Goal: Information Seeking & Learning: Learn about a topic

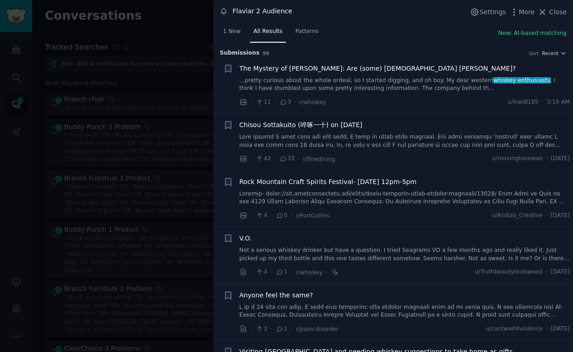
scroll to position [2826, 0]
click at [178, 40] on div at bounding box center [286, 176] width 573 height 352
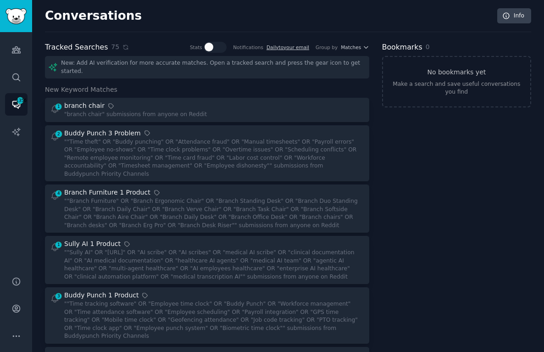
scroll to position [275, 0]
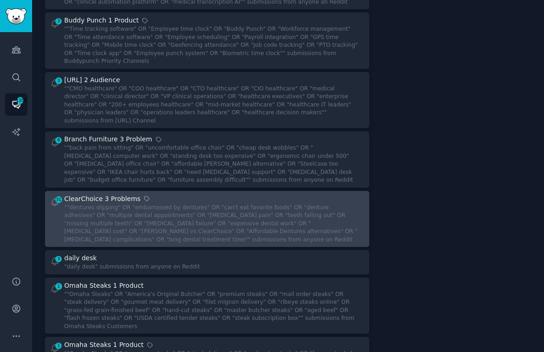
click at [150, 224] on link "31 ClearChoice 3 Problems ""dentures slipping" OR "embarrassed by dentures" OR …" at bounding box center [207, 219] width 325 height 56
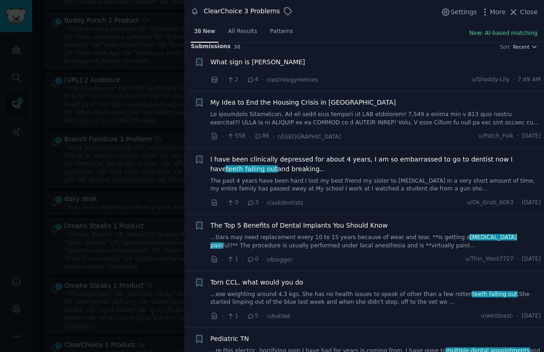
scroll to position [11, 0]
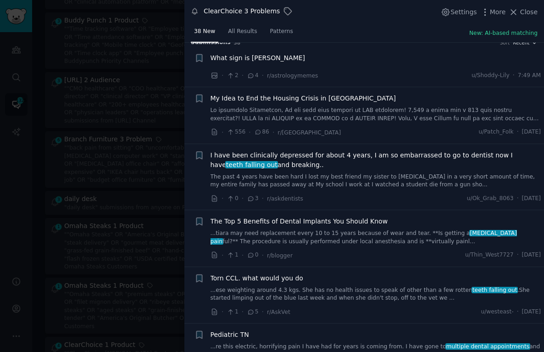
click at [345, 222] on span "The Top 5 Benefits of Dental Implants You Should Know" at bounding box center [300, 222] width 178 height 10
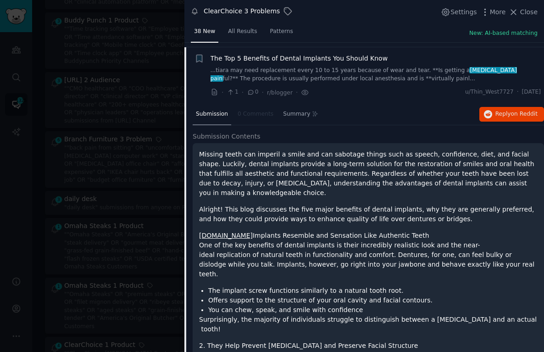
scroll to position [178, 0]
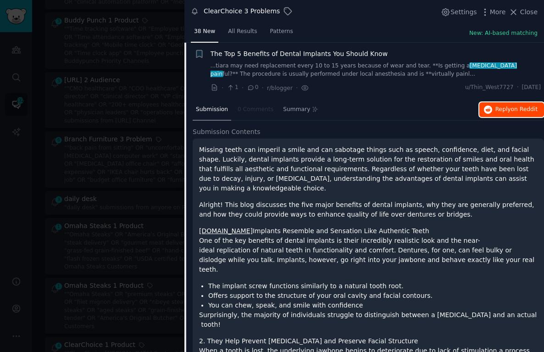
click at [522, 111] on span "on Reddit" at bounding box center [524, 109] width 27 height 6
click at [332, 56] on span "The Top 5 Benefits of Dental Implants You Should Know" at bounding box center [300, 54] width 178 height 10
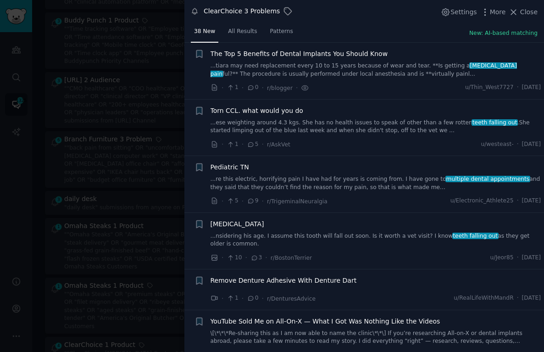
click at [278, 279] on span "Remove Denture Adhesive With Denture Dart" at bounding box center [284, 281] width 146 height 10
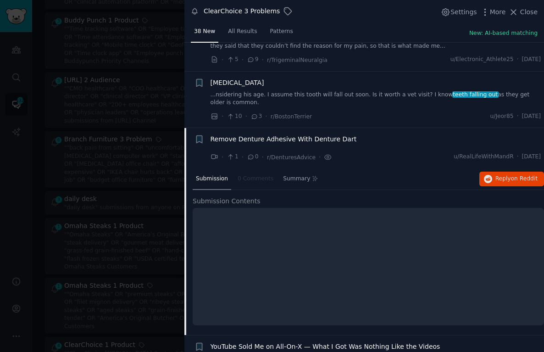
scroll to position [311, 0]
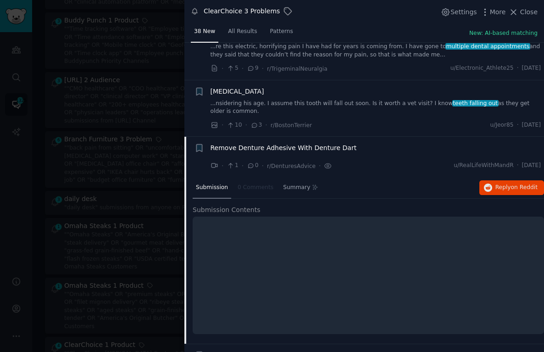
click at [308, 148] on span "Remove Denture Adhesive With Denture Dart" at bounding box center [284, 148] width 146 height 10
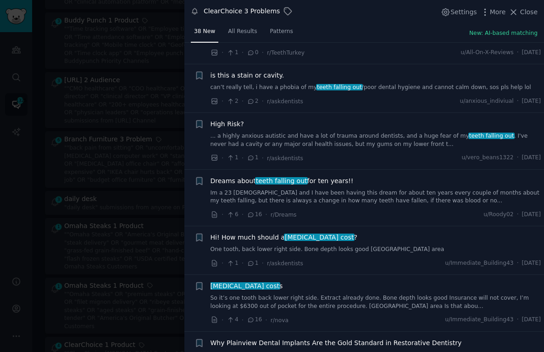
scroll to position [1052, 0]
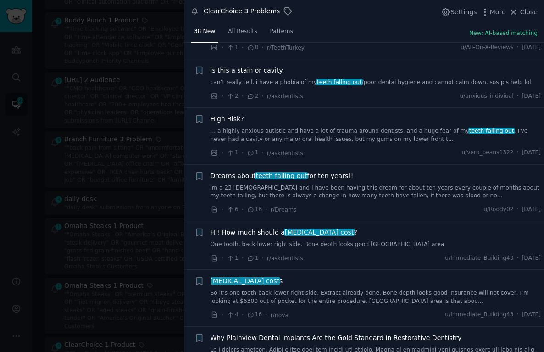
click at [364, 247] on link "One tooth, back lower right side. Bone depth looks good Northern VA area" at bounding box center [376, 245] width 331 height 8
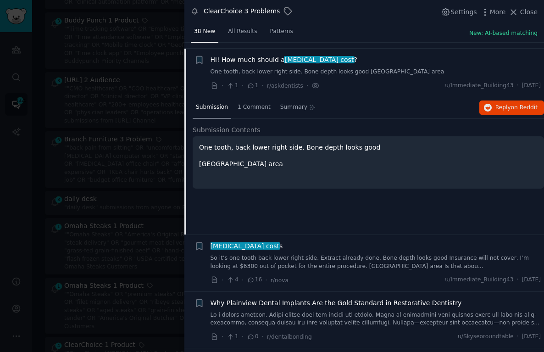
scroll to position [1231, 0]
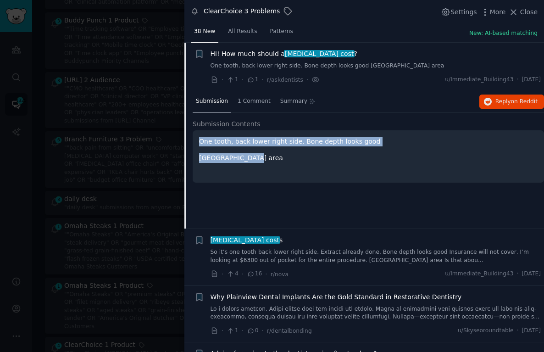
drag, startPoint x: 267, startPoint y: 159, endPoint x: 201, endPoint y: 143, distance: 67.1
click at [201, 143] on div "One tooth, back lower right side. Bone depth looks good Northern VA area" at bounding box center [368, 150] width 339 height 26
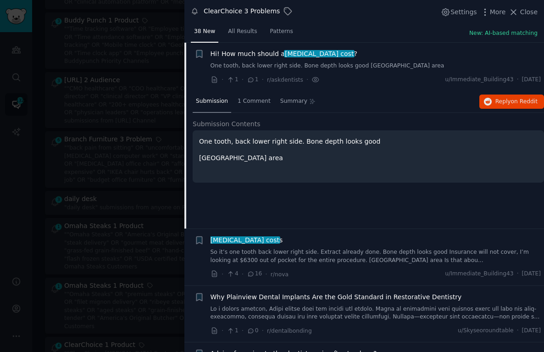
click at [498, 94] on div "Submission 1 Comment Summary Reply on Reddit" at bounding box center [369, 102] width 352 height 22
click at [498, 97] on button "Reply on Reddit" at bounding box center [512, 102] width 65 height 15
click at [169, 168] on div at bounding box center [272, 176] width 544 height 352
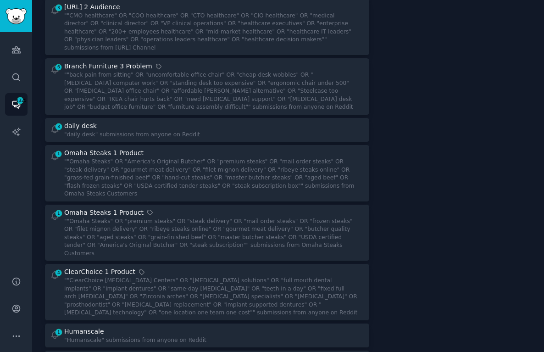
scroll to position [53, 0]
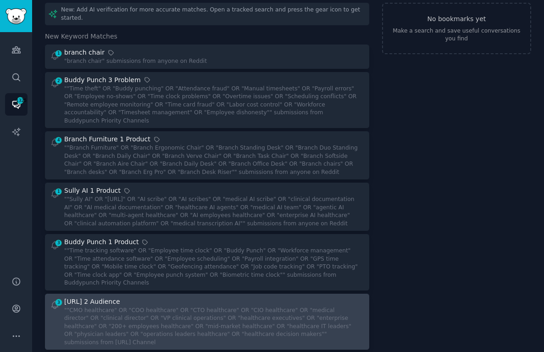
click at [185, 307] on div """CMO healthcare" OR "COO healthcare" OR "CTO healthcare" OR "CIO healthcare" O…" at bounding box center [211, 327] width 294 height 40
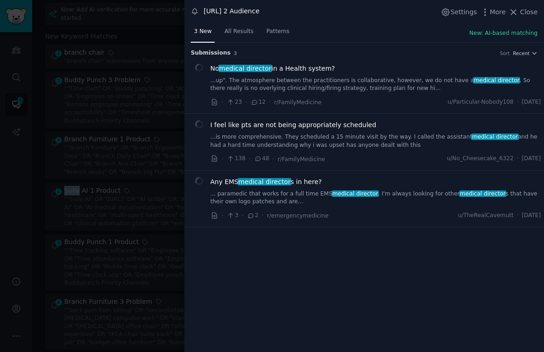
click at [314, 67] on span "No medical director in a Health system?" at bounding box center [273, 69] width 125 height 10
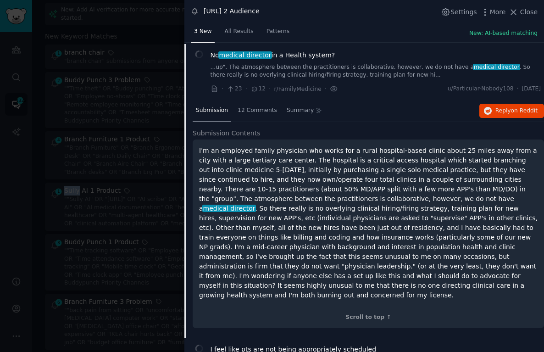
scroll to position [14, 0]
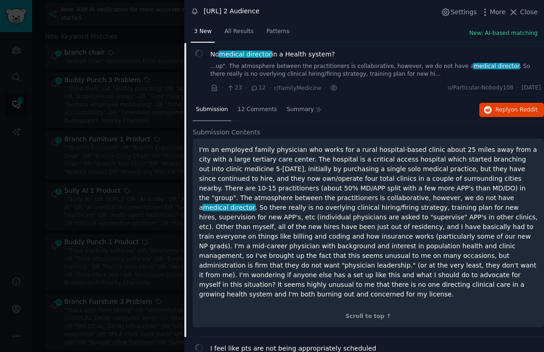
click at [262, 179] on p "I'm an employed family physician who works for a rural hospital-based clinic ab…" at bounding box center [368, 222] width 339 height 154
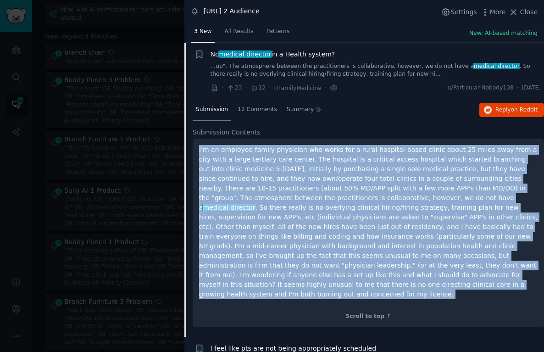
click at [262, 179] on p "I'm an employed family physician who works for a rural hospital-based clinic ab…" at bounding box center [368, 222] width 339 height 154
copy div "I'm an employed family physician who works for a rural hospital-based clinic ab…"
click at [507, 113] on span "Reply on Reddit" at bounding box center [517, 110] width 42 height 8
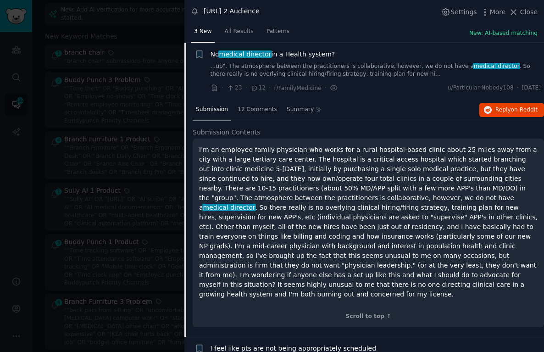
click at [292, 60] on div "No medical director in a Health system? ...up". The atmosphere between the prac…" at bounding box center [376, 64] width 331 height 29
click at [301, 50] on span "No medical director in a Health system?" at bounding box center [273, 55] width 125 height 10
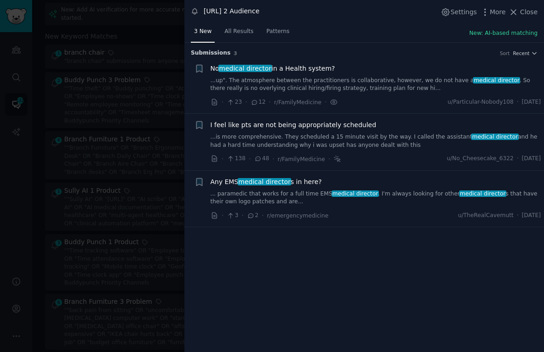
scroll to position [0, 0]
click at [154, 121] on div at bounding box center [272, 176] width 544 height 352
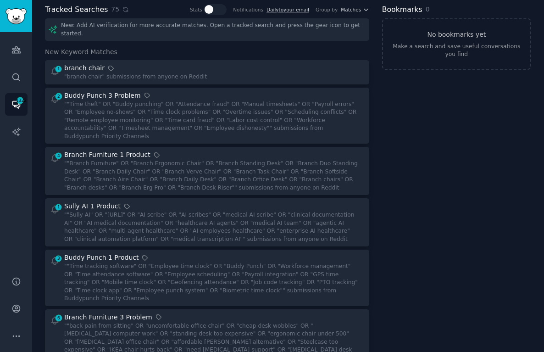
scroll to position [21, 0]
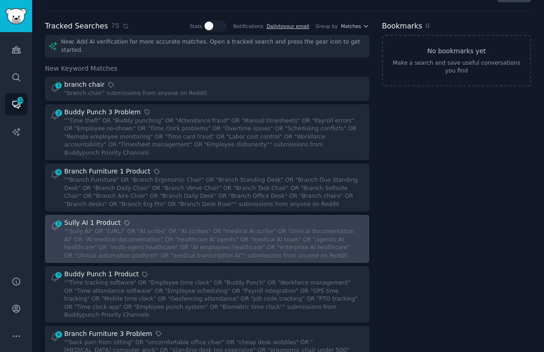
click at [157, 228] on div """Sully AI" OR "[URL]" OR "AI scribe" OR "AI scribes" OR "medical AI scribe" OR…" at bounding box center [211, 244] width 294 height 32
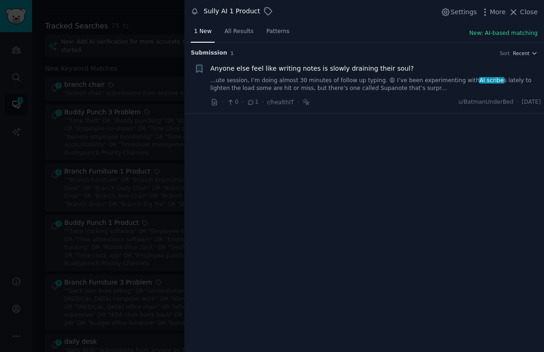
click at [317, 78] on link "...ute session, I’m doing almost 30 minutes of follow up typing. 😩 I’ve been ex…" at bounding box center [376, 85] width 331 height 16
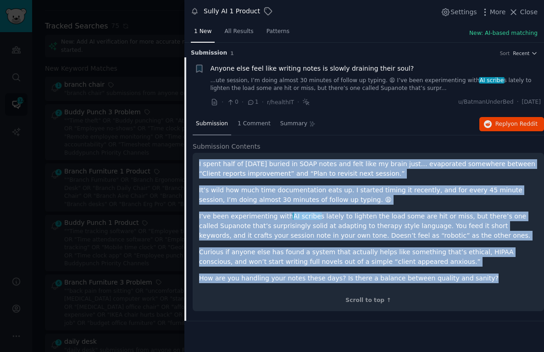
drag, startPoint x: 200, startPoint y: 164, endPoint x: 499, endPoint y: 276, distance: 319.7
click at [499, 276] on div "I spent half of yesterday buried in SOAP notes and felt like my brain just… eva…" at bounding box center [368, 221] width 339 height 124
copy div "I spent half of yesterday buried in SOAP notes and felt like my brain just… eva…"
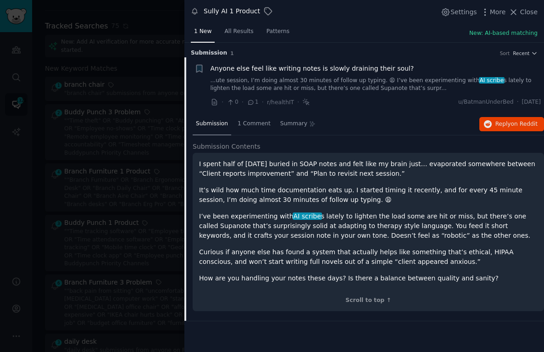
click at [505, 131] on div "Submission 1 Comment Summary Reply on Reddit" at bounding box center [369, 124] width 352 height 22
click at [505, 128] on span "Reply on Reddit" at bounding box center [517, 124] width 42 height 8
